Goal: Task Accomplishment & Management: Manage account settings

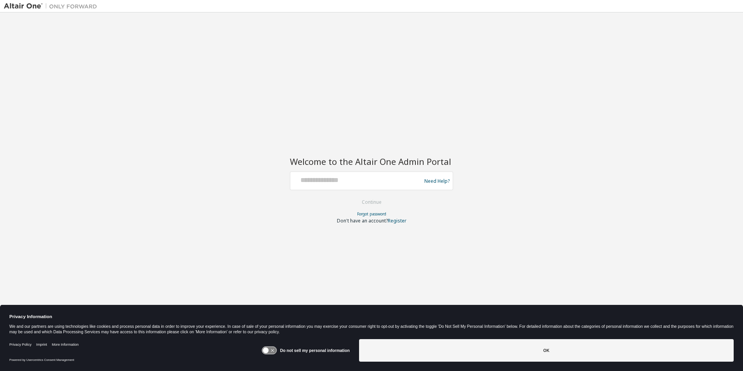
click at [101, 27] on div "Welcome to the Altair One Admin Portal Need Help? Please make sure that you pro…" at bounding box center [371, 180] width 735 height 328
click at [139, 53] on div "Welcome to the Altair One Admin Portal Need Help? Please make sure that you pro…" at bounding box center [371, 180] width 735 height 328
click at [319, 183] on input "text" at bounding box center [356, 178] width 127 height 11
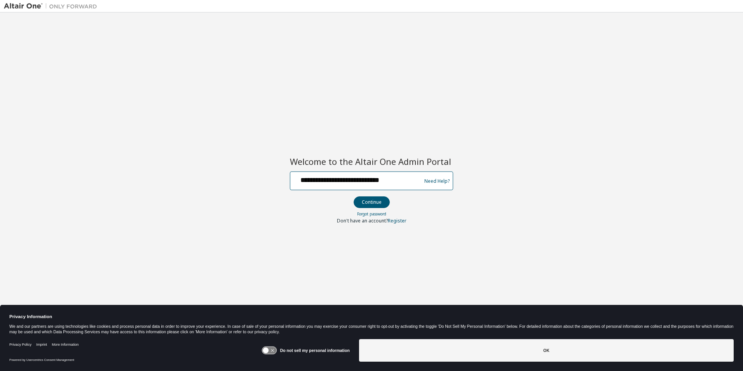
type input "**********"
click at [354, 196] on button "Continue" at bounding box center [372, 202] width 36 height 12
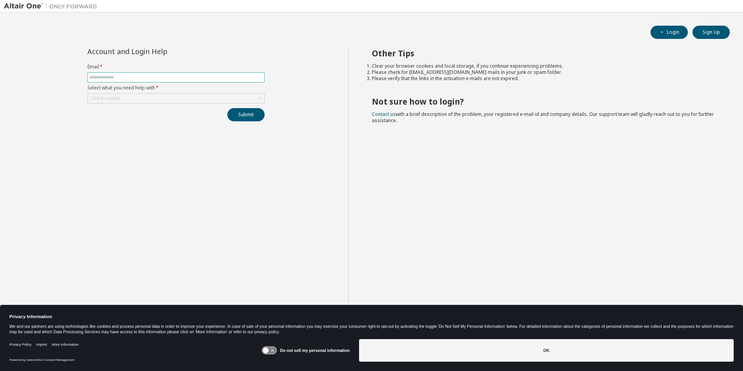
click at [103, 76] on input "text" at bounding box center [175, 77] width 173 height 6
type input "**********"
click at [178, 101] on div "Click to select" at bounding box center [176, 98] width 176 height 9
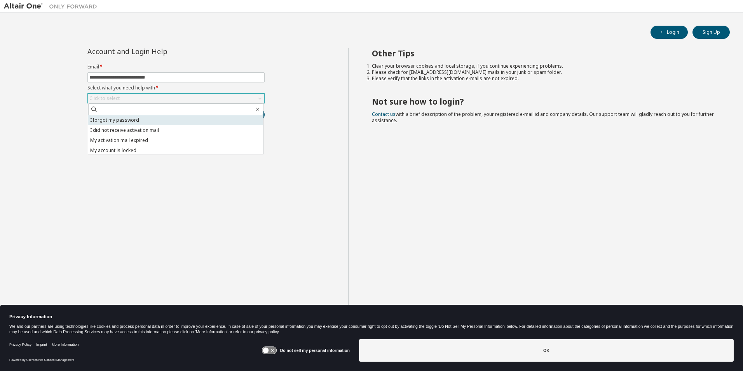
click at [123, 122] on li "I forgot my password" at bounding box center [175, 120] width 175 height 10
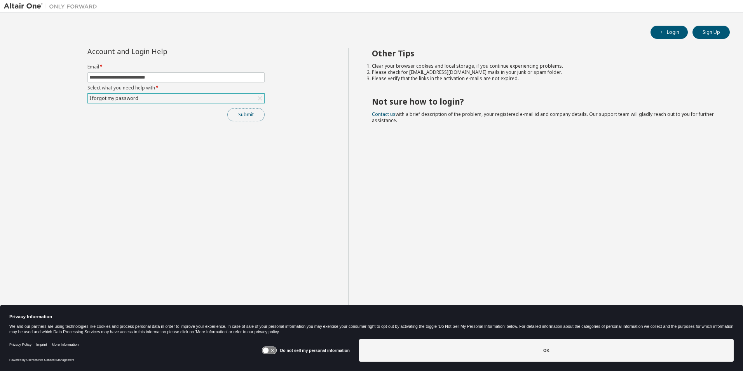
click at [255, 112] on button "Submit" at bounding box center [245, 114] width 37 height 13
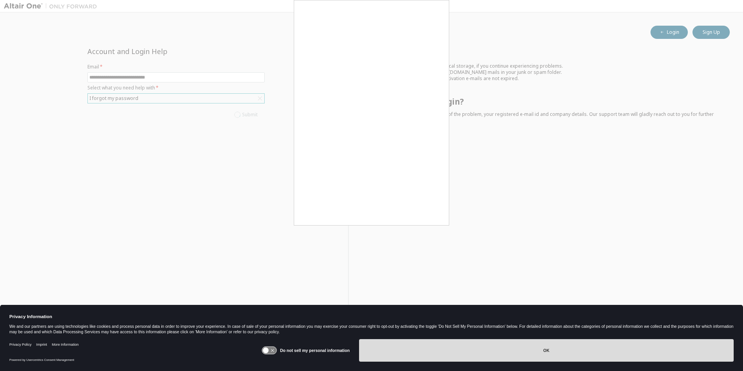
click at [509, 352] on button "OK" at bounding box center [546, 350] width 375 height 23
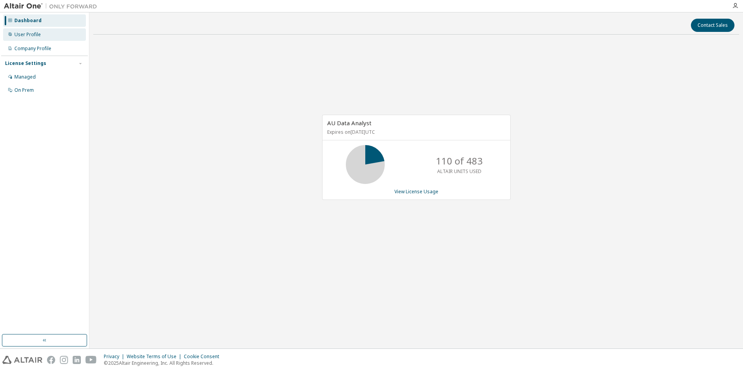
click at [28, 33] on div "User Profile" at bounding box center [27, 34] width 26 height 6
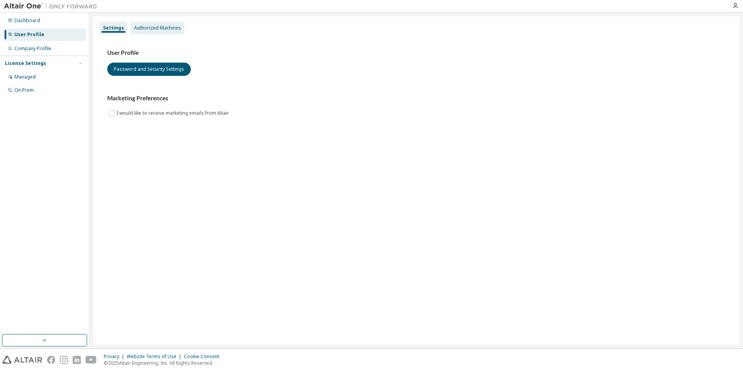
click at [162, 26] on div "Authorized Machines" at bounding box center [157, 28] width 47 height 6
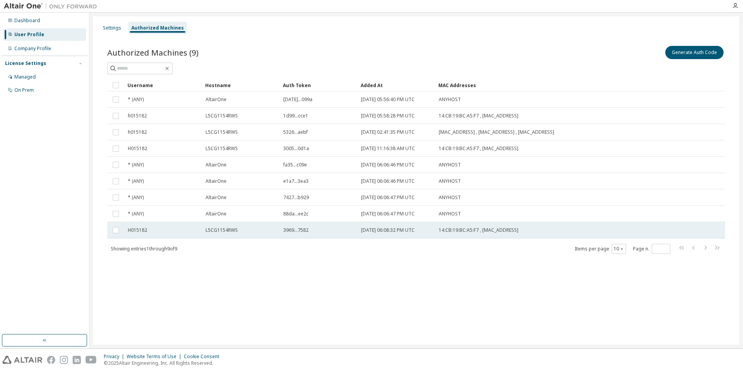
click at [230, 228] on td "L5CG1154RWS" at bounding box center [241, 230] width 78 height 16
click at [635, 52] on button "Generate Auth Code" at bounding box center [636, 52] width 58 height 13
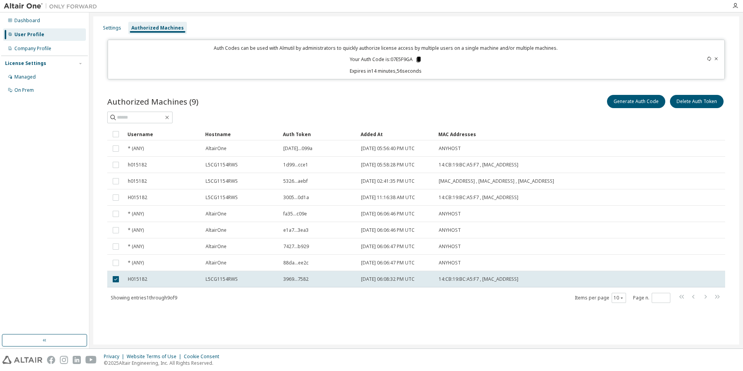
click at [417, 59] on icon at bounding box center [418, 59] width 7 height 7
